Goal: Information Seeking & Learning: Learn about a topic

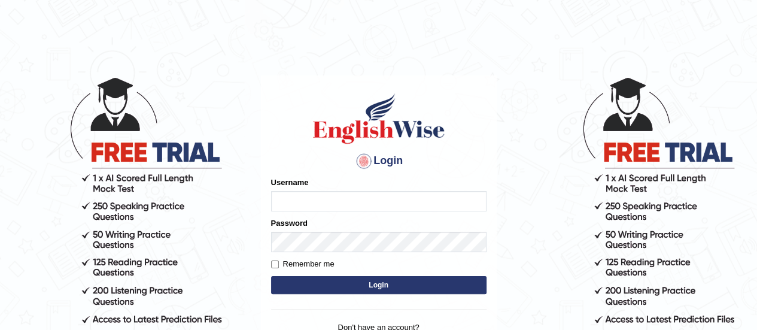
type input "Chetna09"
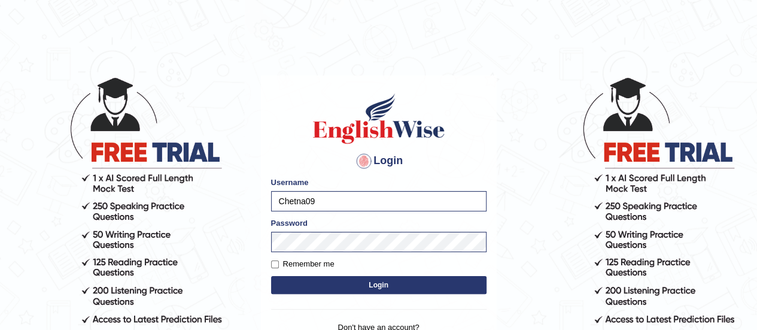
click at [310, 278] on button "Login" at bounding box center [379, 285] width 216 height 18
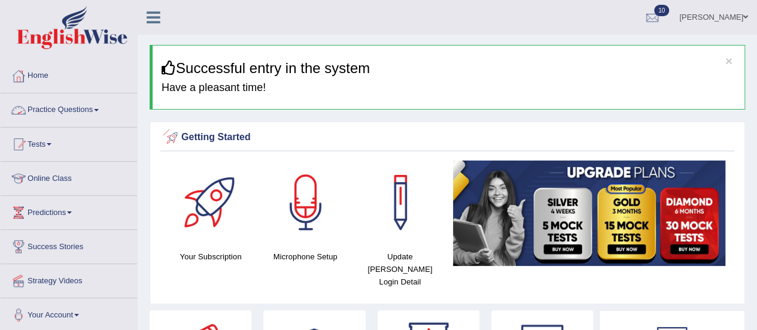
click at [93, 107] on link "Practice Questions" at bounding box center [69, 108] width 136 height 30
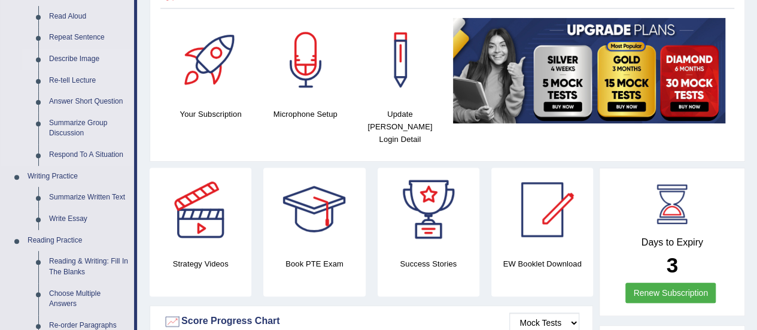
scroll to position [146, 0]
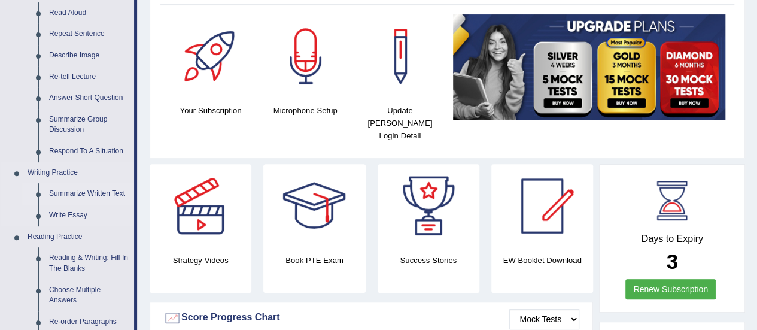
click at [86, 195] on link "Summarize Written Text" at bounding box center [89, 194] width 90 height 22
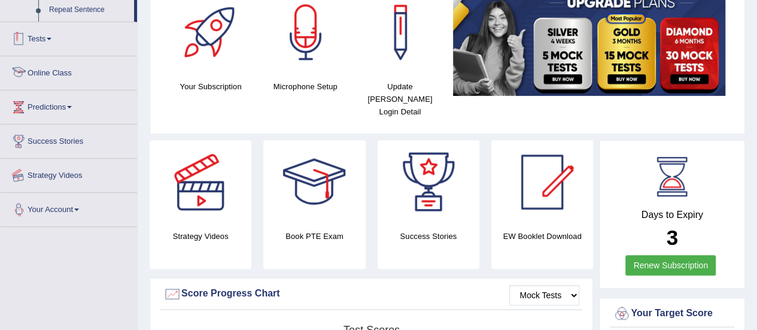
scroll to position [267, 0]
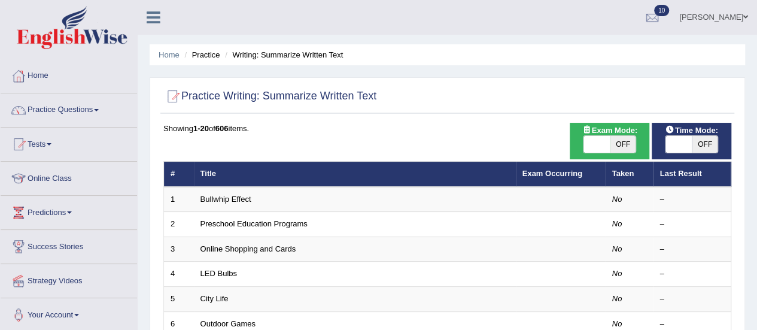
click at [624, 146] on span "OFF" at bounding box center [623, 144] width 26 height 17
checkbox input "true"
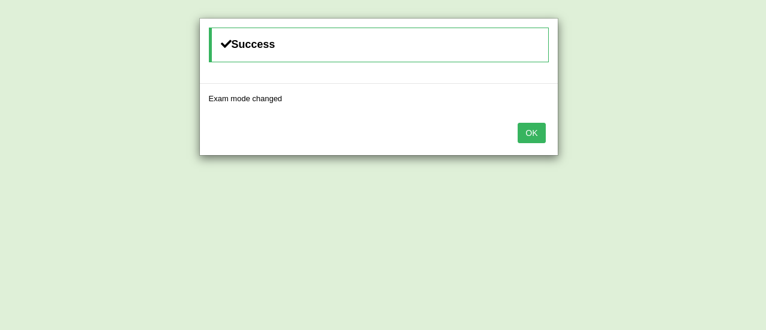
click at [706, 147] on div "Success Exam mode changed OK" at bounding box center [383, 165] width 766 height 330
click at [544, 134] on button "OK" at bounding box center [532, 133] width 28 height 20
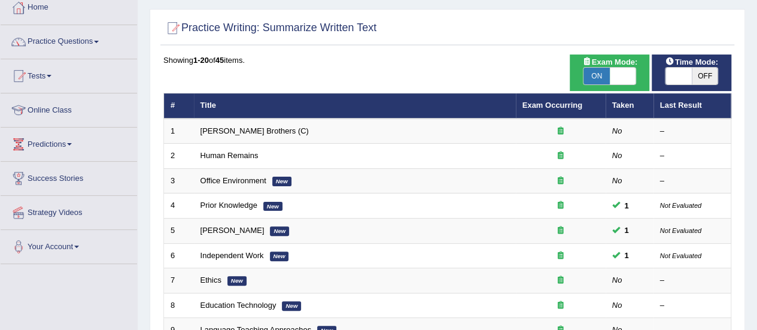
scroll to position [71, 0]
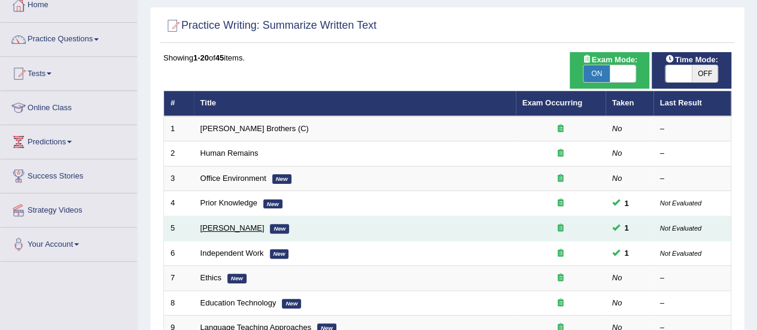
click at [250, 224] on link "Bertrand Russell" at bounding box center [233, 227] width 64 height 9
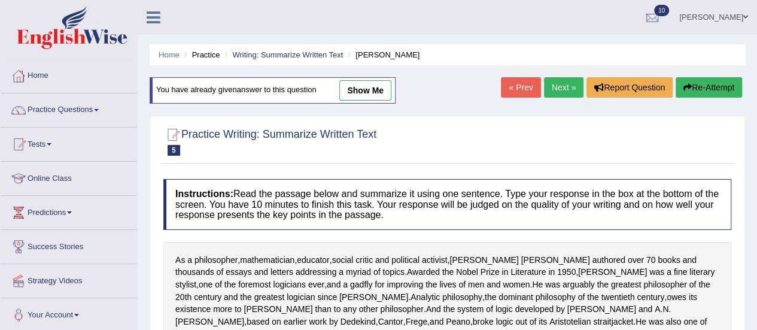
click at [362, 98] on link "show me" at bounding box center [365, 90] width 52 height 20
type textarea "Bertrand Russell is well known as a philosopher, mathematician, educator, socia…"
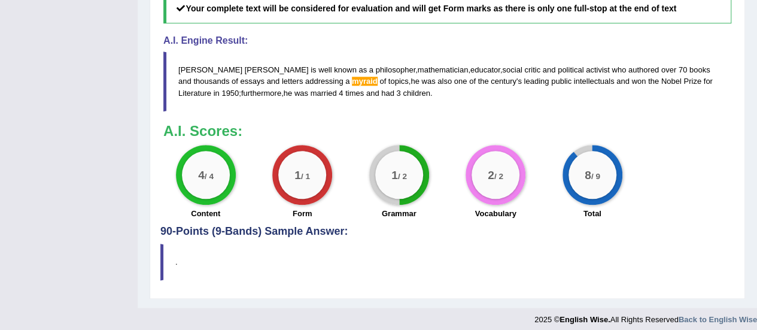
scroll to position [586, 0]
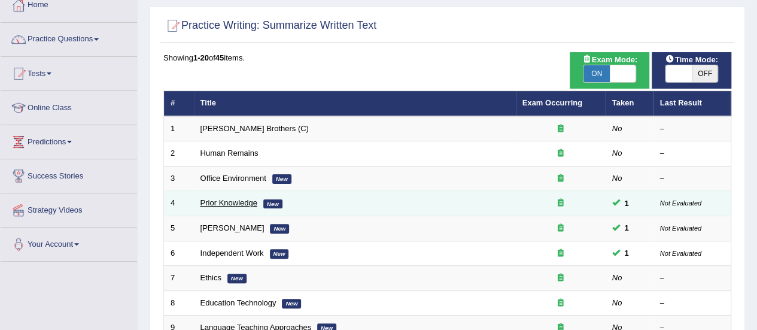
click at [236, 202] on link "Prior Knowledge" at bounding box center [229, 202] width 57 height 9
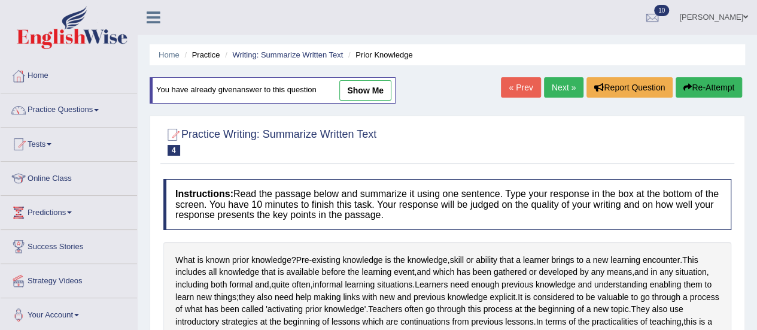
click at [374, 88] on link "show me" at bounding box center [365, 90] width 52 height 20
type textarea "Pre-existing knowledge includes all the knowledge that is available before the …"
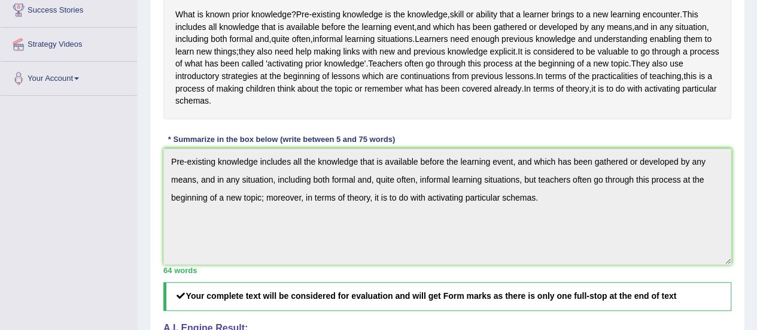
scroll to position [212, 0]
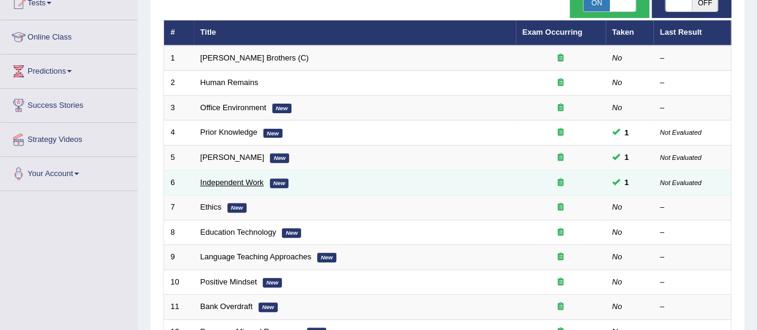
click at [232, 181] on link "Independent Work" at bounding box center [232, 182] width 63 height 9
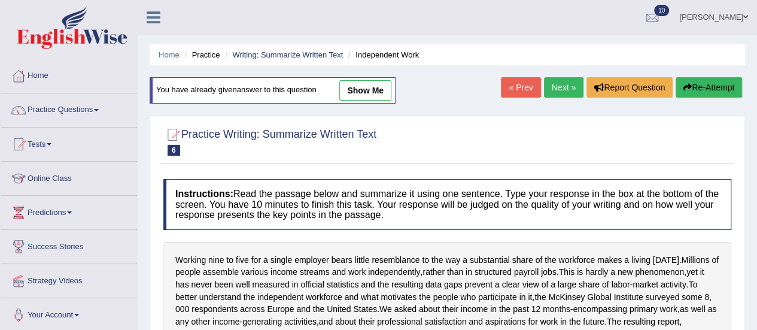
click at [368, 91] on link "show me" at bounding box center [365, 90] width 52 height 20
type textarea "The passage outlines working nine to five for a single employer bears little re…"
